Goal: Complete application form

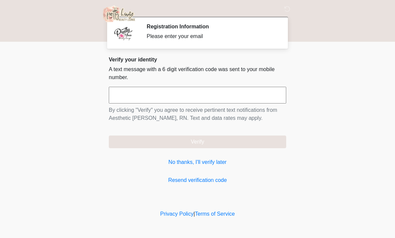
click at [173, 98] on input "text" at bounding box center [197, 95] width 177 height 17
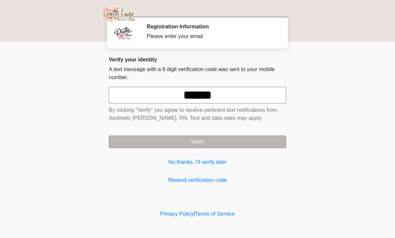
type input "******"
click at [170, 144] on button "Verify" at bounding box center [197, 142] width 177 height 13
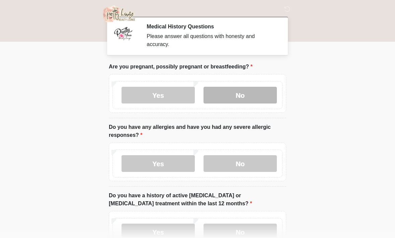
click at [237, 97] on label "No" at bounding box center [239, 95] width 73 height 17
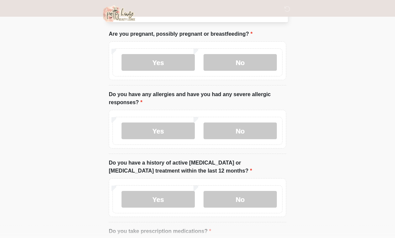
scroll to position [33, 0]
click at [246, 134] on label "No" at bounding box center [239, 131] width 73 height 17
click at [230, 197] on label "No" at bounding box center [239, 199] width 73 height 17
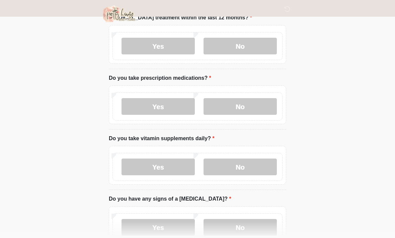
scroll to position [192, 0]
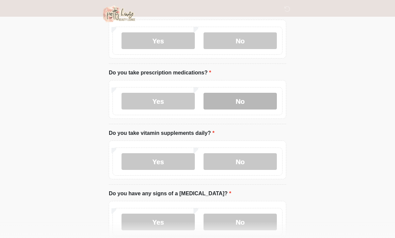
click at [243, 102] on label "No" at bounding box center [239, 101] width 73 height 17
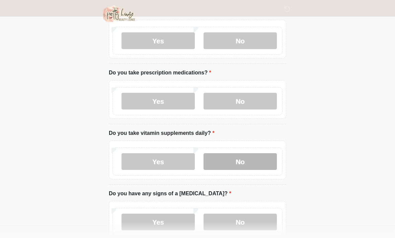
click at [238, 164] on label "No" at bounding box center [239, 162] width 73 height 17
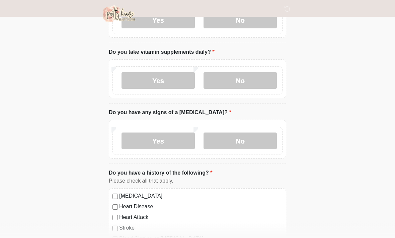
scroll to position [273, 0]
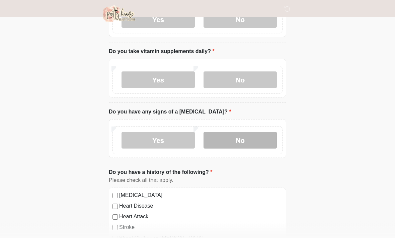
click at [221, 143] on label "No" at bounding box center [239, 140] width 73 height 17
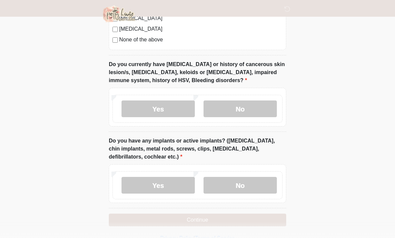
scroll to position [549, 0]
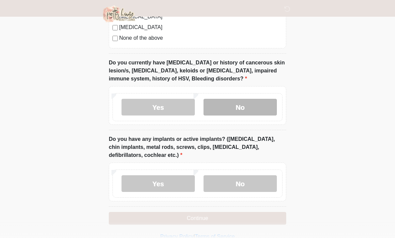
click at [254, 105] on label "No" at bounding box center [239, 107] width 73 height 17
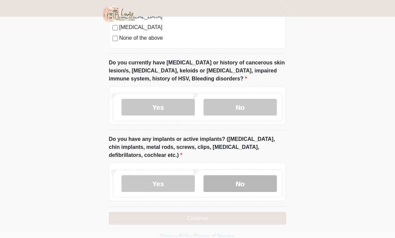
click at [233, 186] on label "No" at bounding box center [239, 184] width 73 height 17
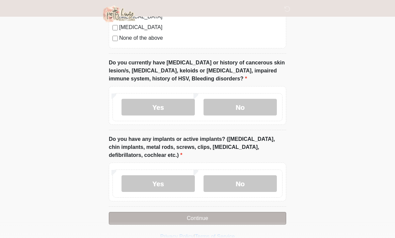
click at [219, 221] on button "Continue" at bounding box center [197, 218] width 177 height 13
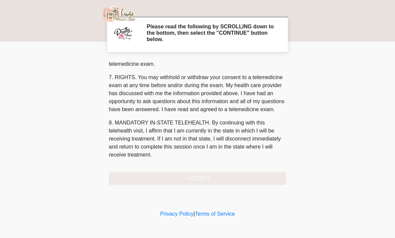
scroll to position [283, 0]
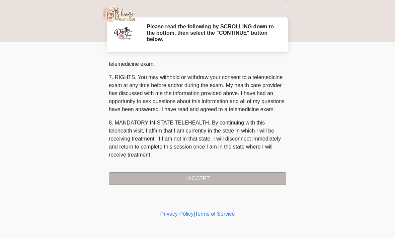
click at [209, 181] on button "I ACCEPT" at bounding box center [197, 179] width 177 height 13
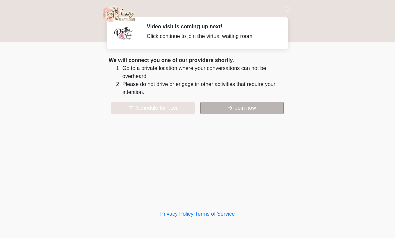
click at [249, 111] on button "Join now" at bounding box center [241, 108] width 83 height 13
